Goal: Task Accomplishment & Management: Complete application form

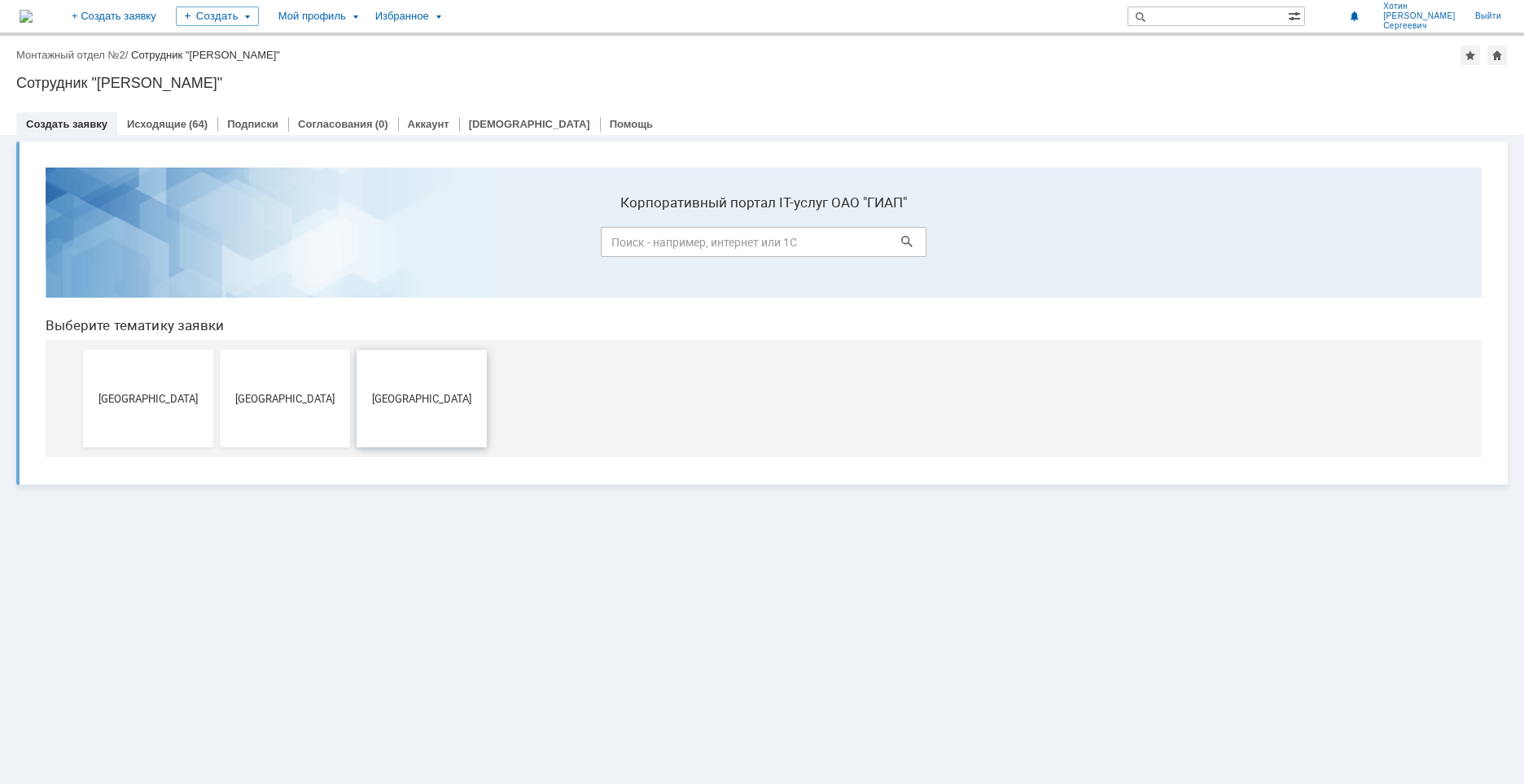
click at [415, 401] on span "Новомосковск" at bounding box center [422, 398] width 121 height 12
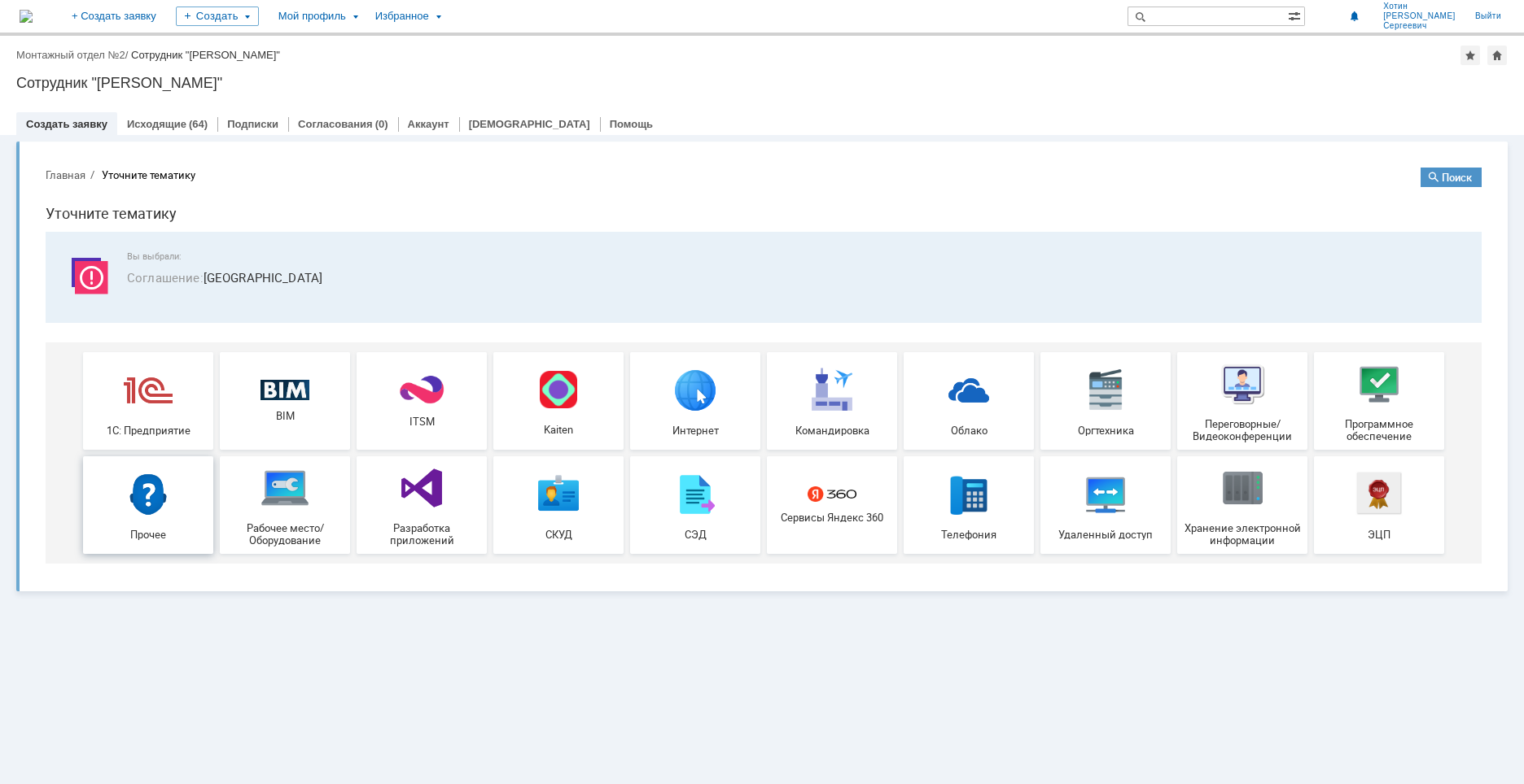
click at [160, 491] on img at bounding box center [148, 494] width 49 height 49
click at [163, 526] on div "Прочее" at bounding box center [148, 505] width 121 height 71
click at [166, 494] on img at bounding box center [148, 494] width 49 height 49
click at [168, 476] on img at bounding box center [148, 494] width 49 height 49
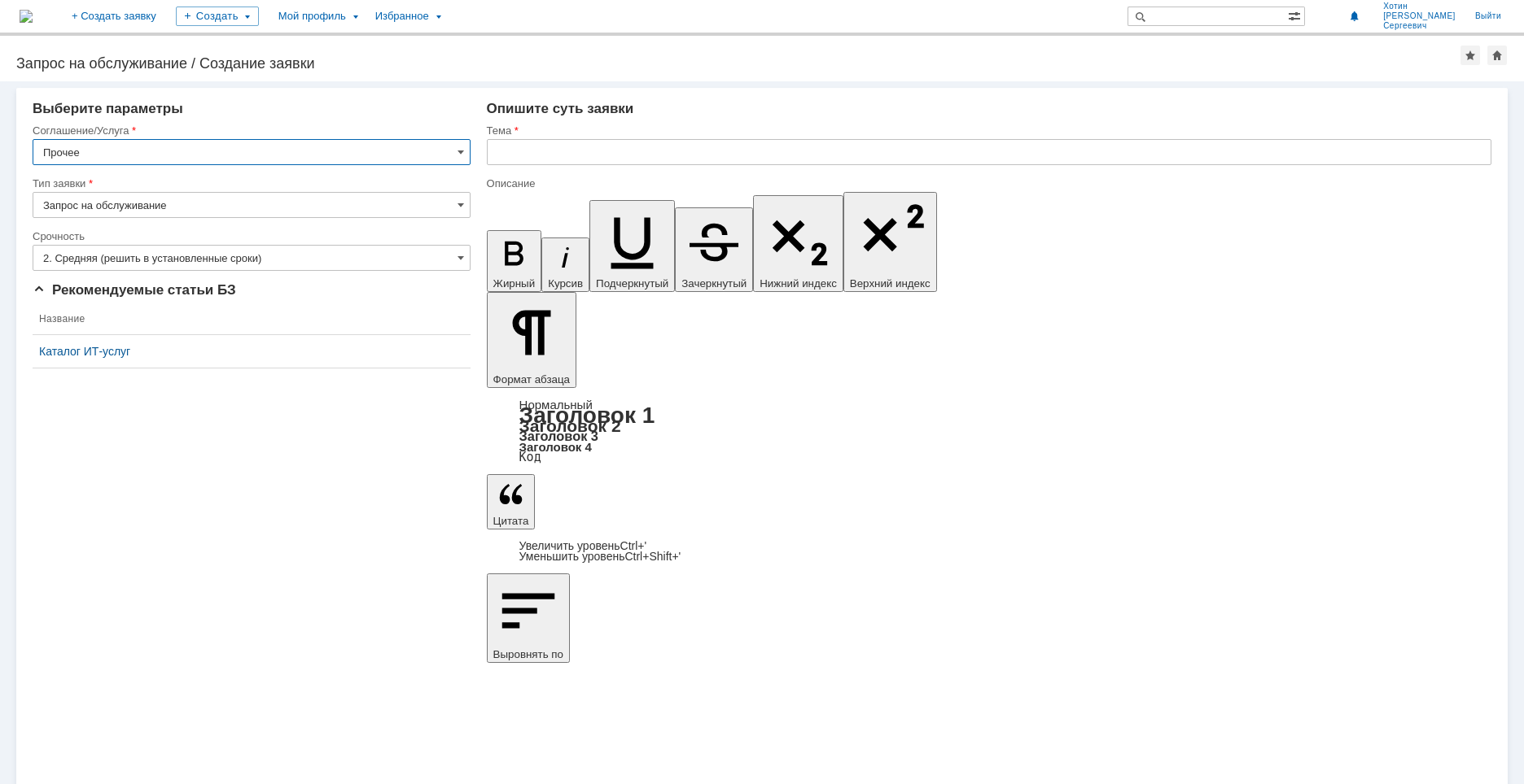
click at [535, 151] on input "text" at bounding box center [989, 151] width 1005 height 26
click at [518, 155] on input "text" at bounding box center [989, 151] width 1005 height 26
paste input "\\Runofsv0001\объекты$\33770.25.05_03 КуйбышевАзот\"
type input "Доступ на сетевой ресурс \\Runofsv0001\объекты$\33770.25.05_03 КуйбышевАзот\"
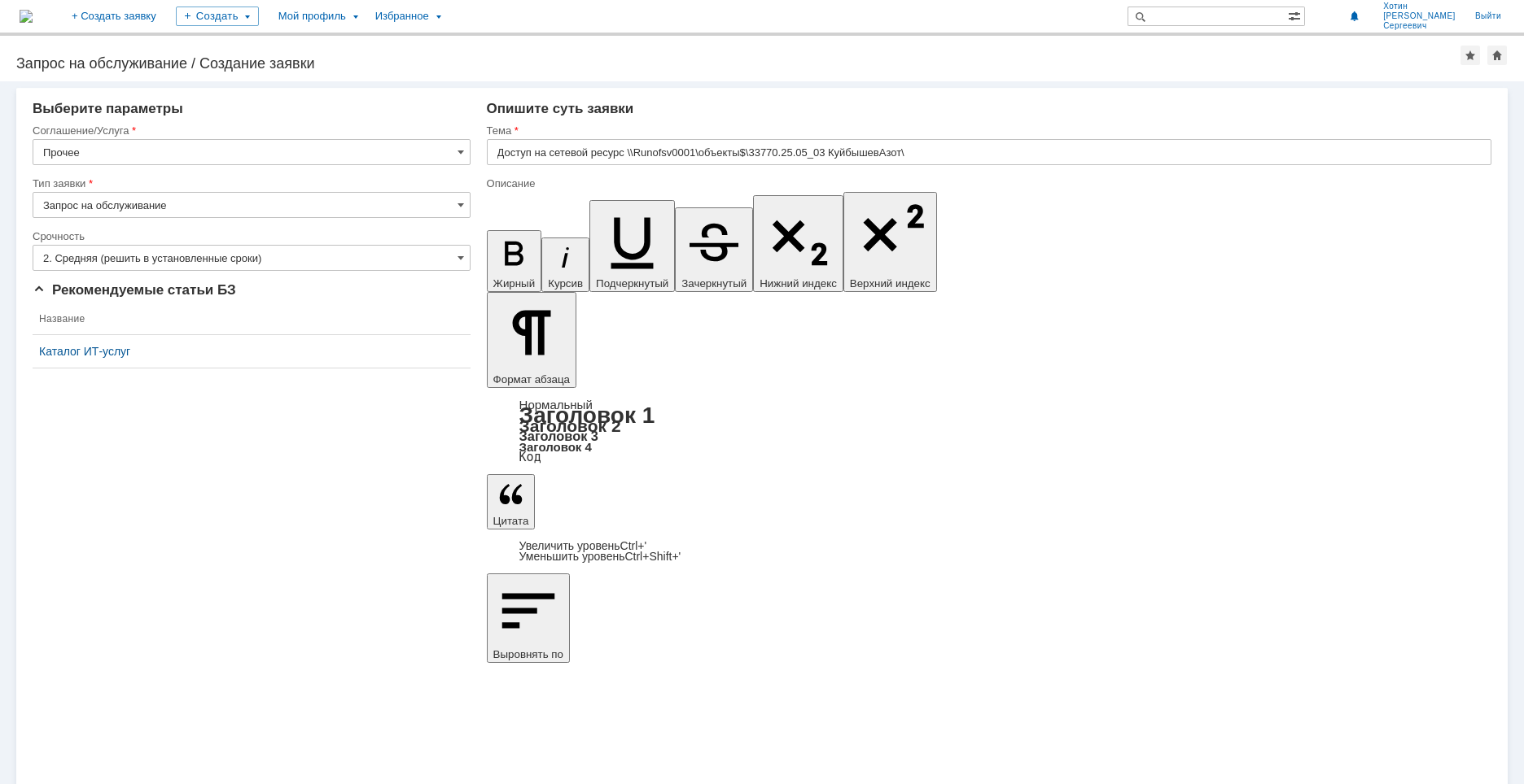
scroll to position [790, 2]
click at [541, 155] on input "text" at bounding box center [989, 151] width 1005 height 26
type input "Проблема со шрифтами"
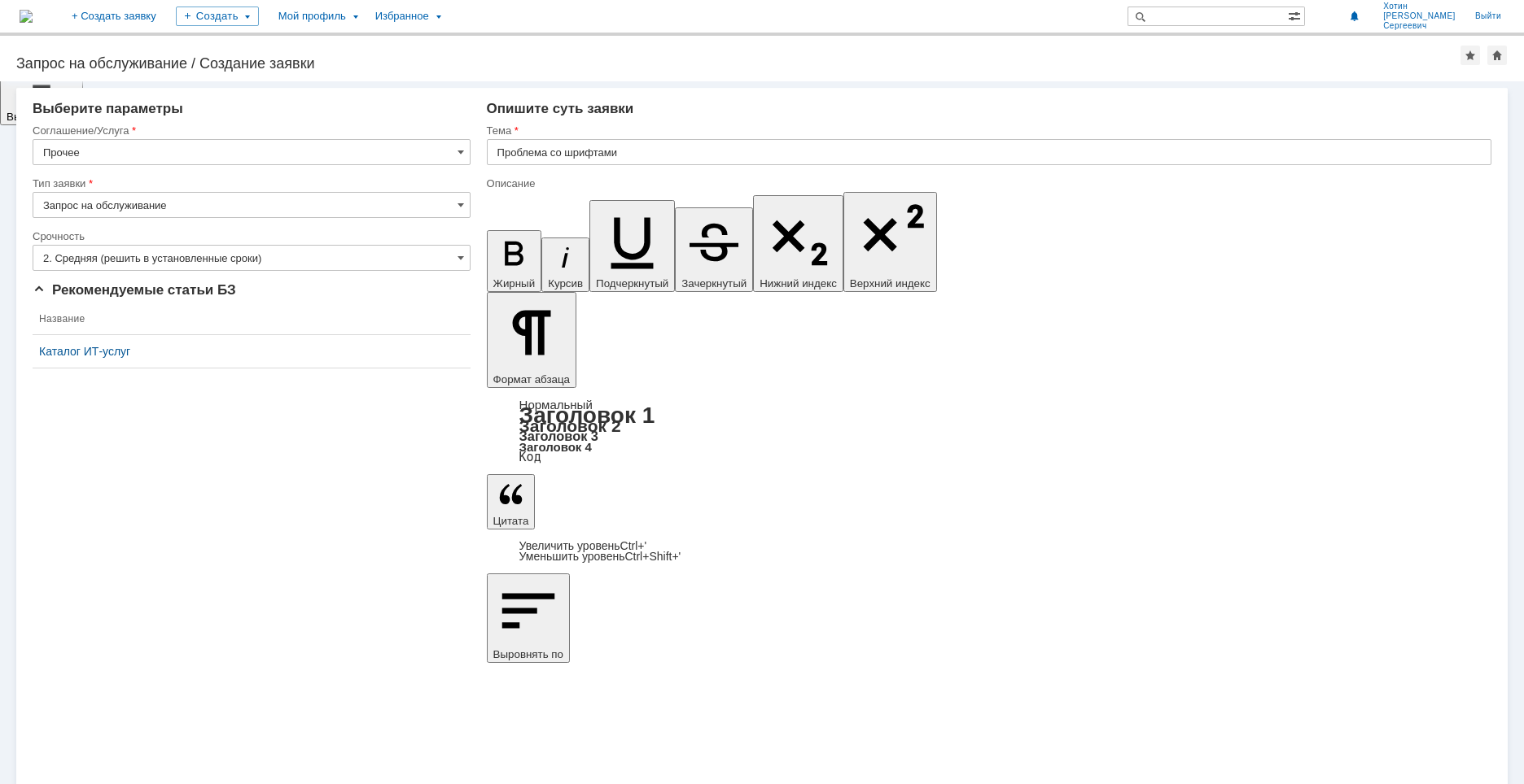
scroll to position [245, 0]
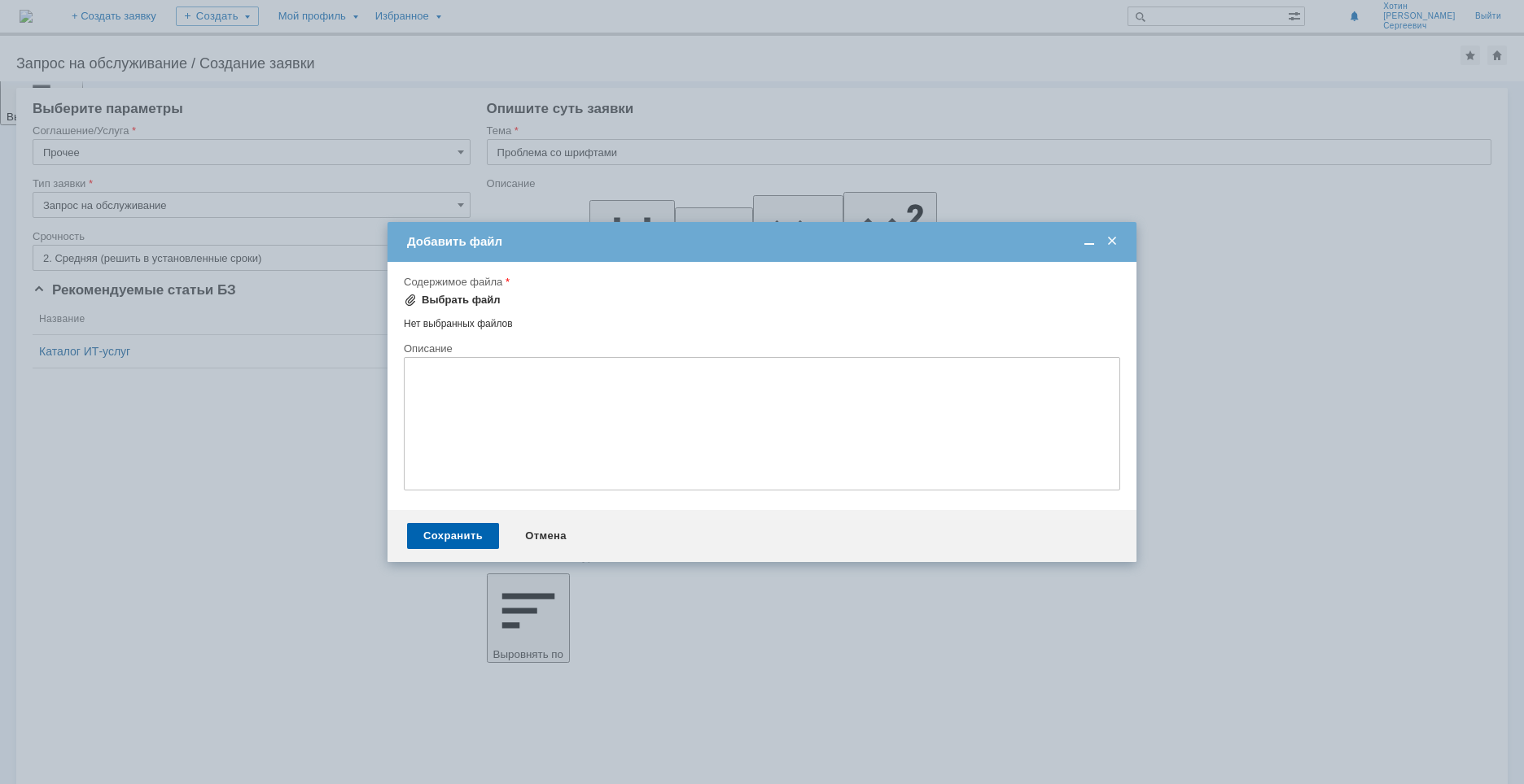
click at [468, 300] on div "Выбрать файл" at bounding box center [461, 300] width 79 height 13
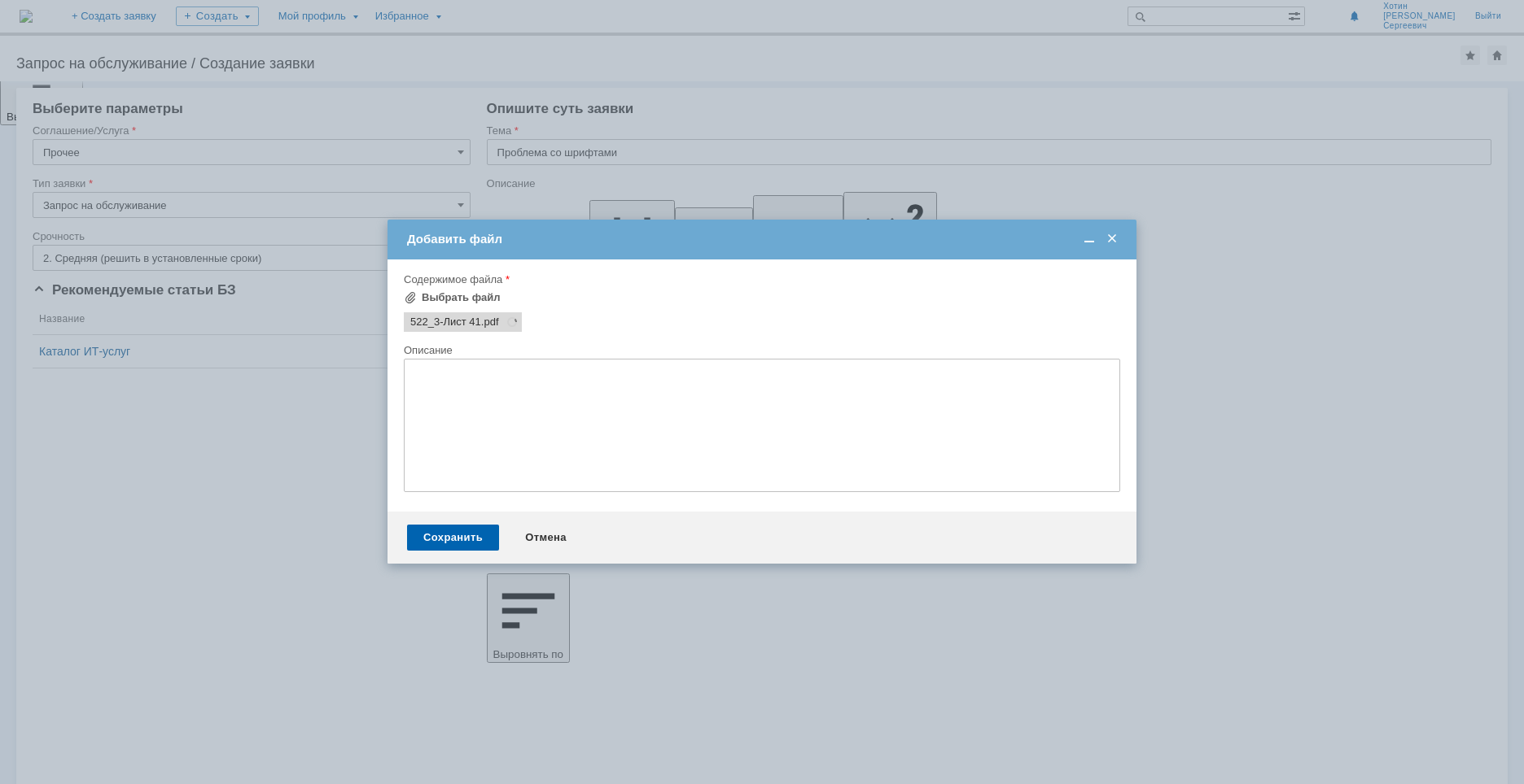
scroll to position [0, 0]
click at [471, 540] on div "Сохранить" at bounding box center [453, 537] width 92 height 26
